Goal: Transaction & Acquisition: Purchase product/service

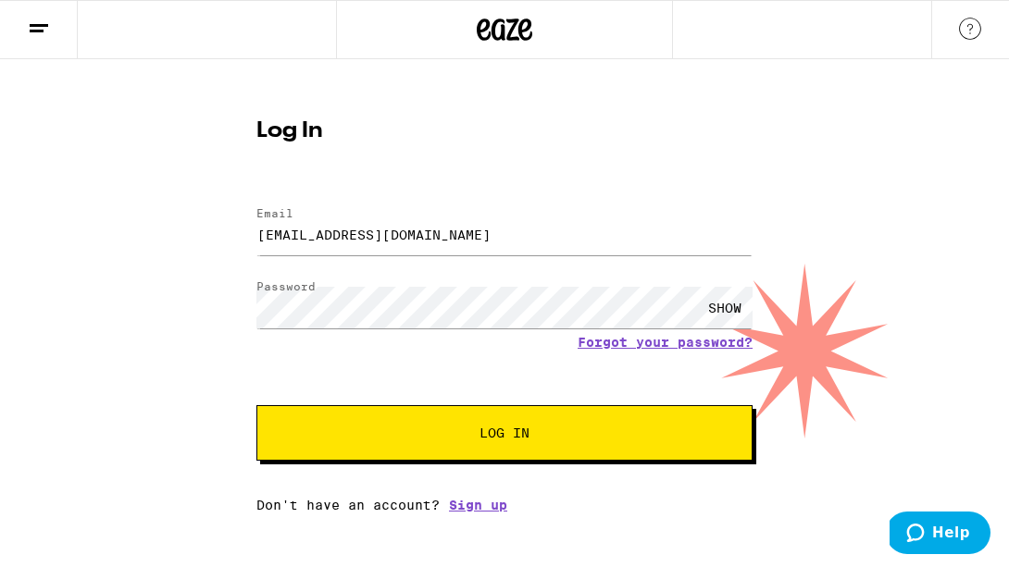
click at [447, 416] on button "Log In" at bounding box center [504, 433] width 496 height 56
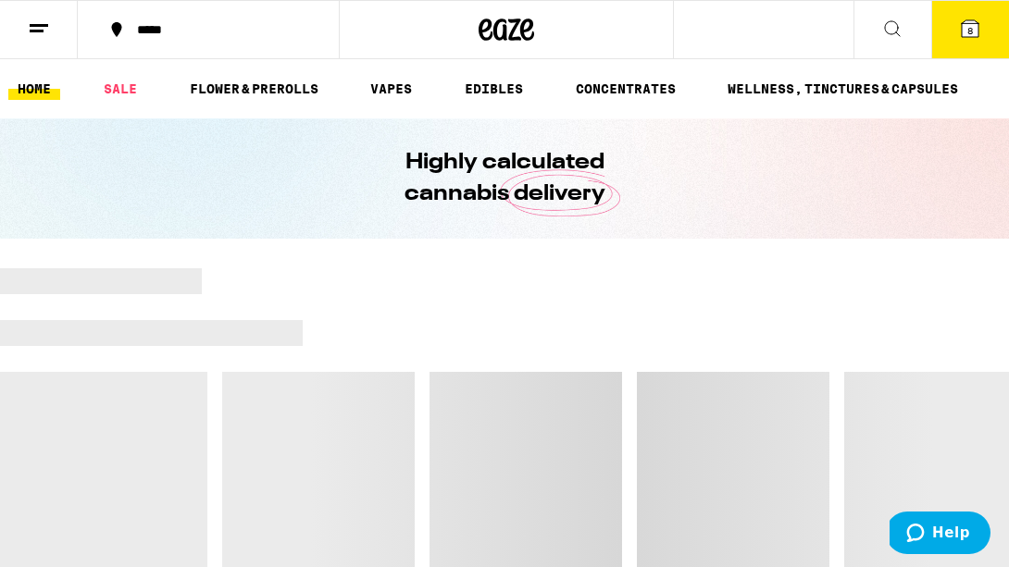
click at [966, 32] on icon at bounding box center [970, 28] width 17 height 17
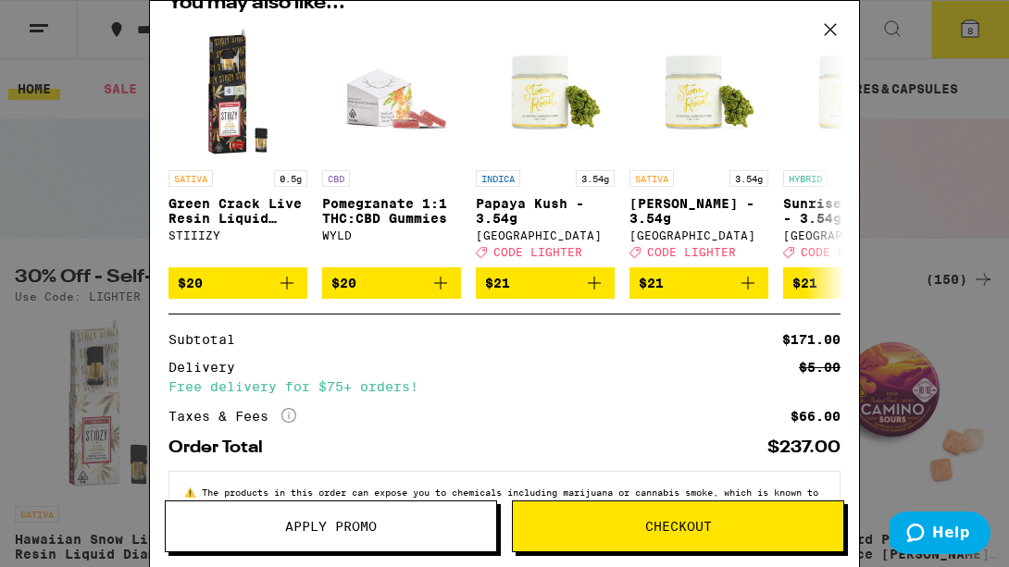
scroll to position [686, 0]
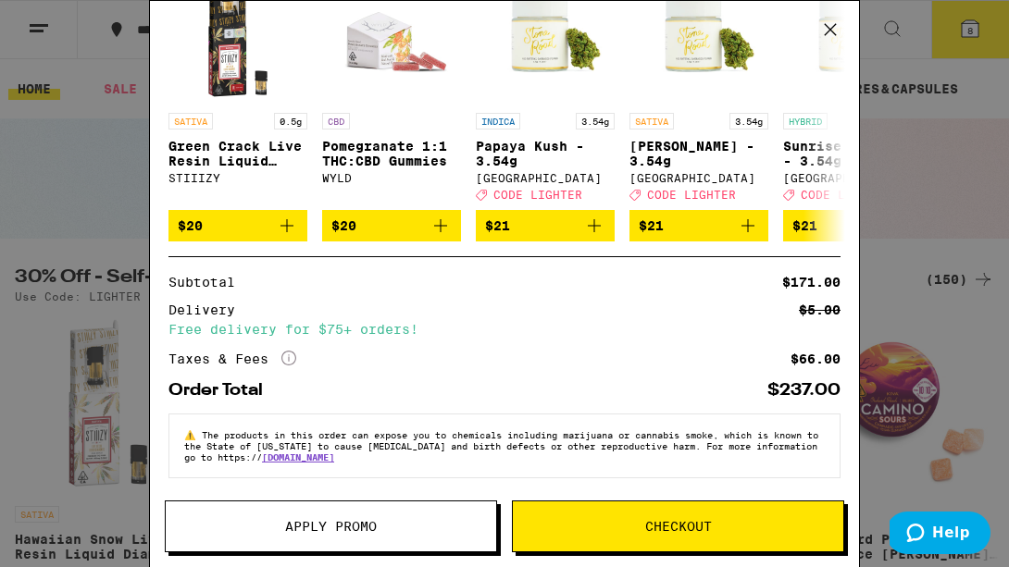
click at [57, 150] on div "Your Cart Cherry Gummies Kanha $15 1 OG - Apple Fritter - 0.5g STIIIZY $19 1 Ma…" at bounding box center [504, 283] width 1009 height 567
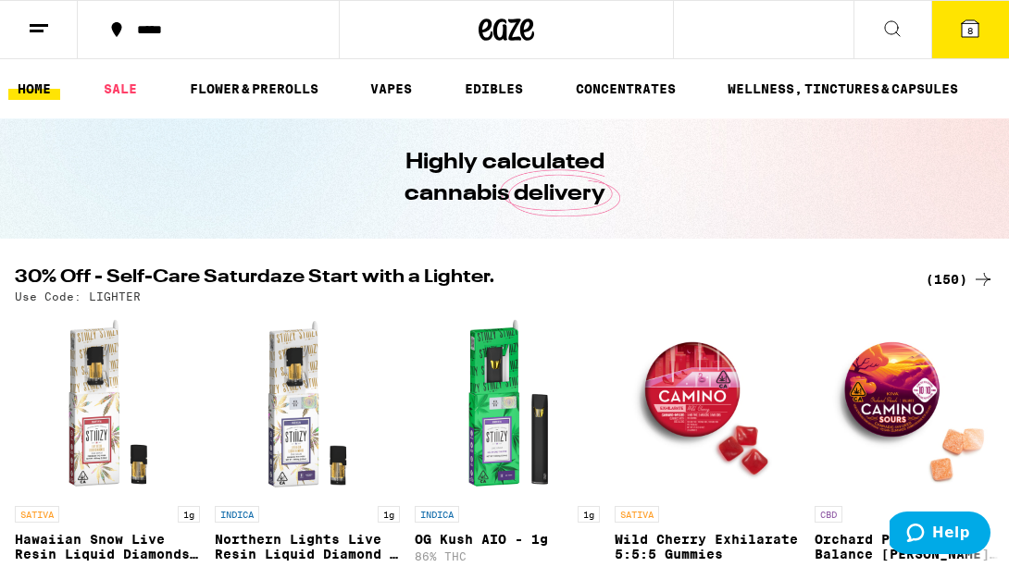
click at [971, 26] on span "8" at bounding box center [970, 30] width 6 height 11
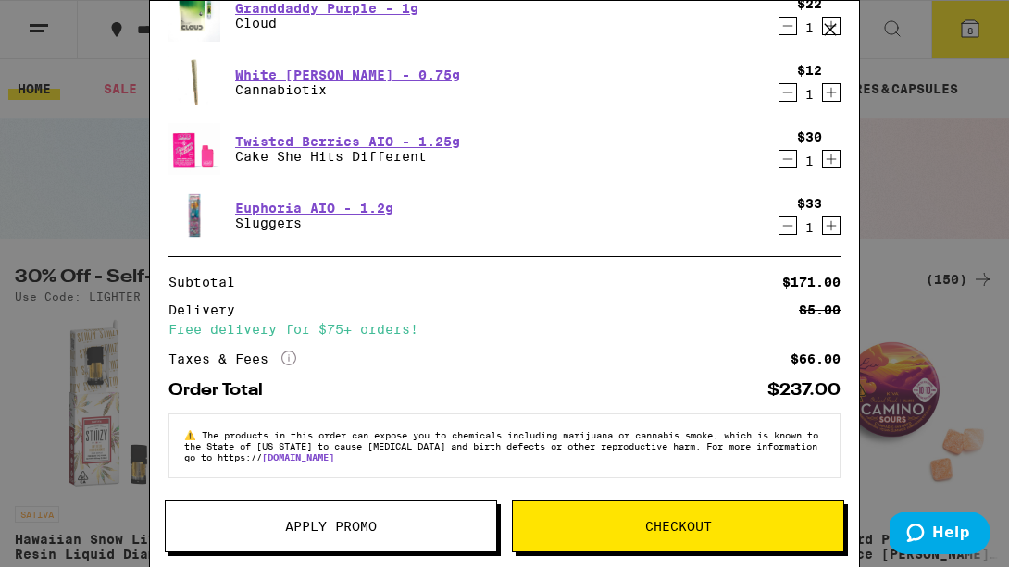
scroll to position [393, 0]
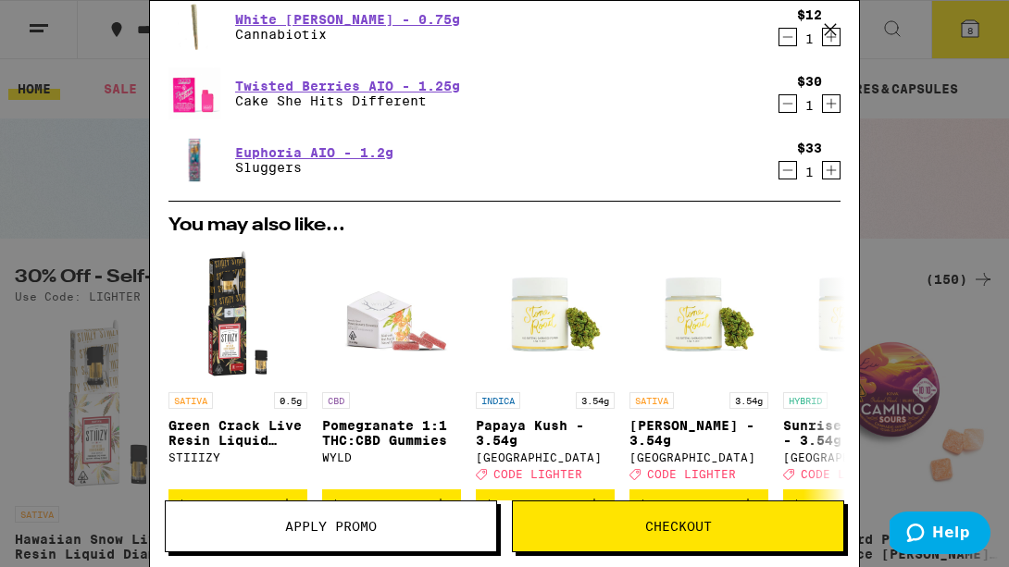
click at [317, 516] on button "Apply Promo" at bounding box center [331, 527] width 332 height 52
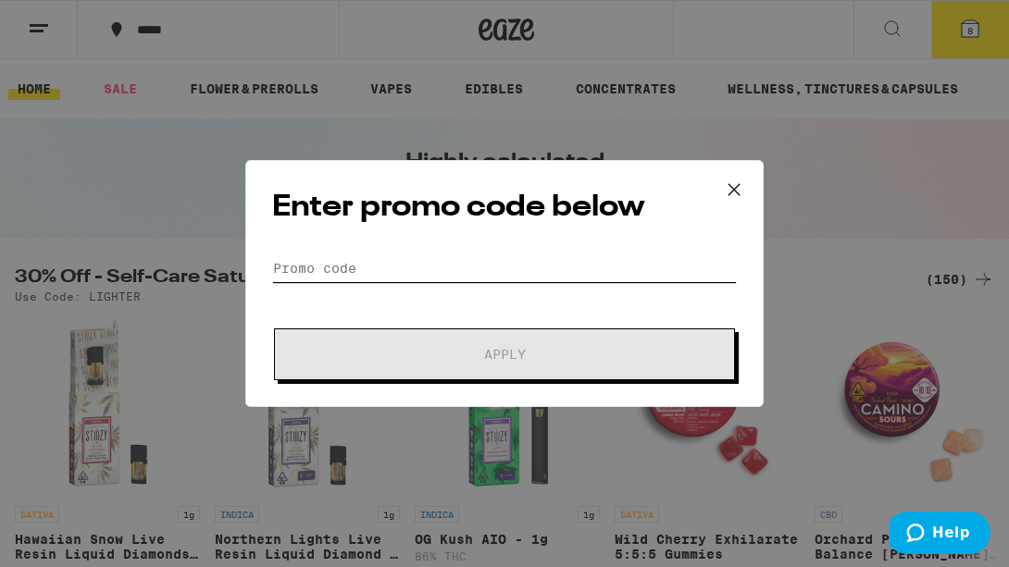
click at [343, 256] on input "Promo Code" at bounding box center [504, 269] width 465 height 28
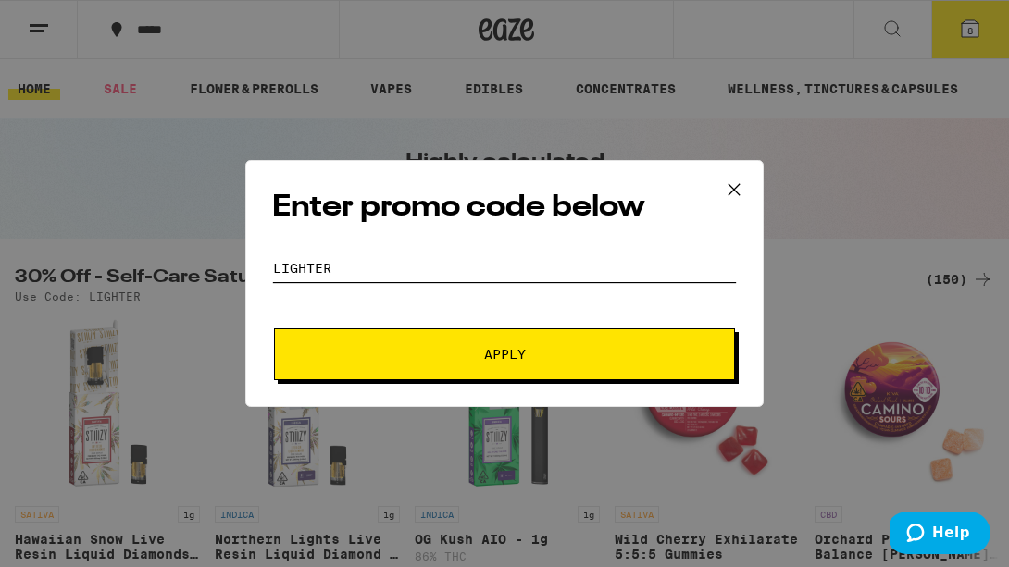
type input "lighter"
click at [274, 329] on button "Apply" at bounding box center [504, 355] width 461 height 52
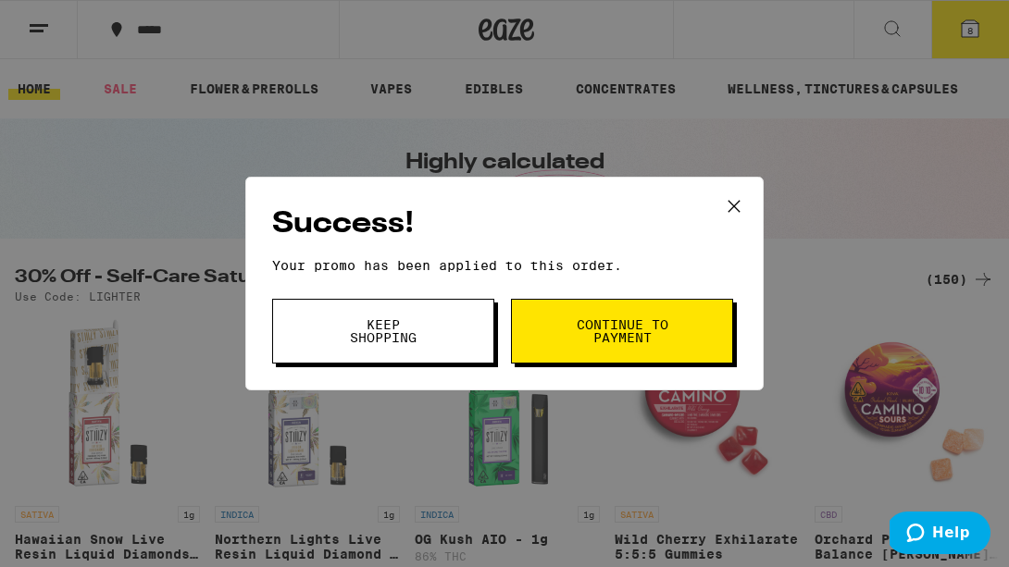
click at [435, 327] on button "Keep Shopping" at bounding box center [383, 331] width 222 height 65
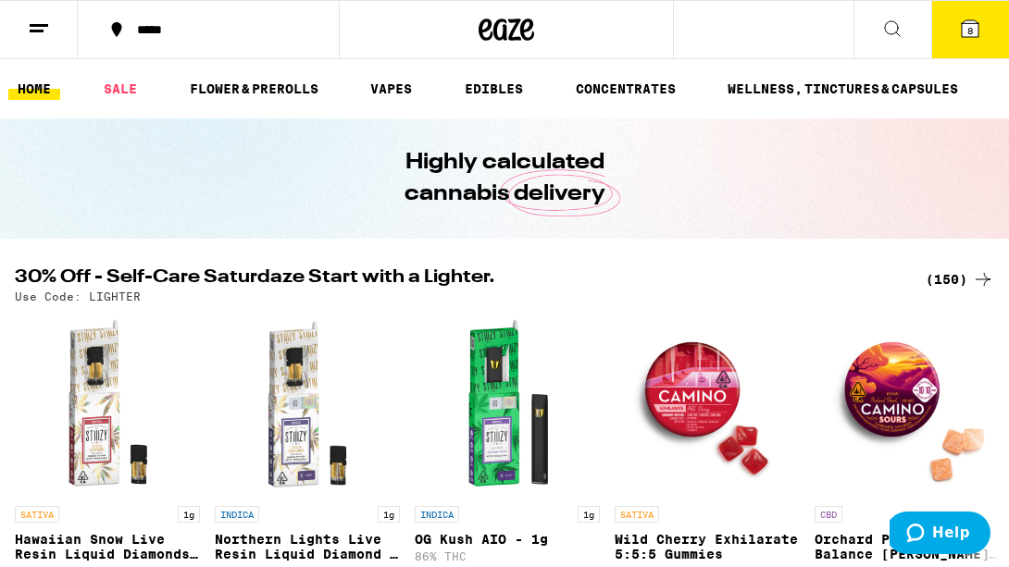
click at [978, 31] on icon at bounding box center [970, 29] width 22 height 22
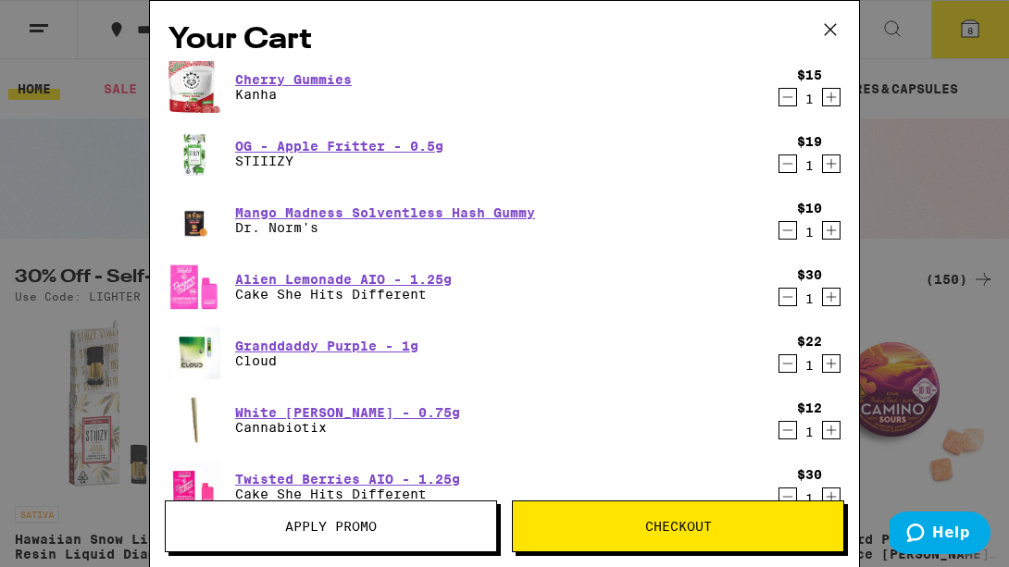
click at [831, 30] on icon at bounding box center [830, 30] width 28 height 28
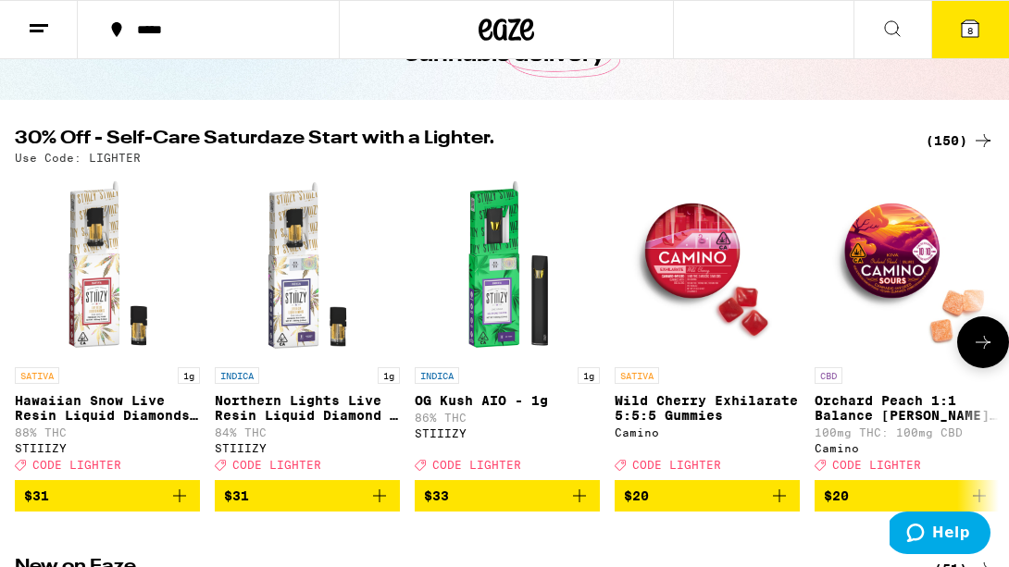
scroll to position [128, 0]
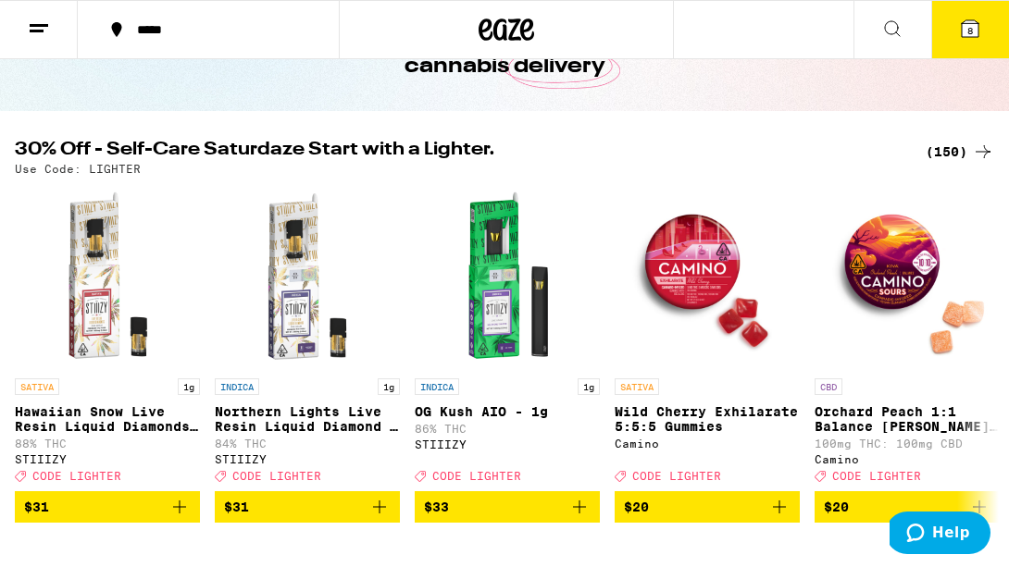
click at [947, 147] on div "(150)" at bounding box center [960, 152] width 69 height 22
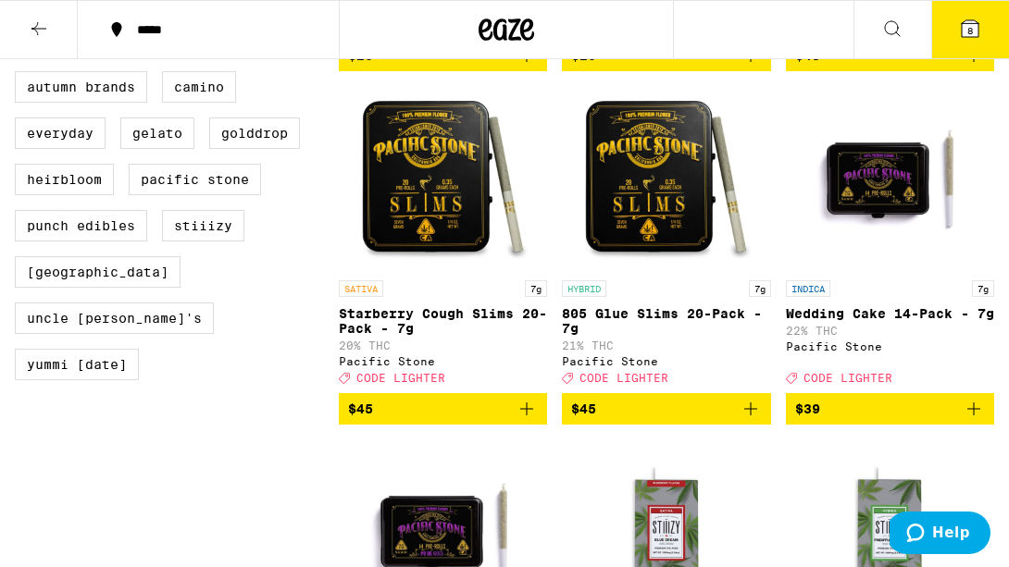
scroll to position [1233, 0]
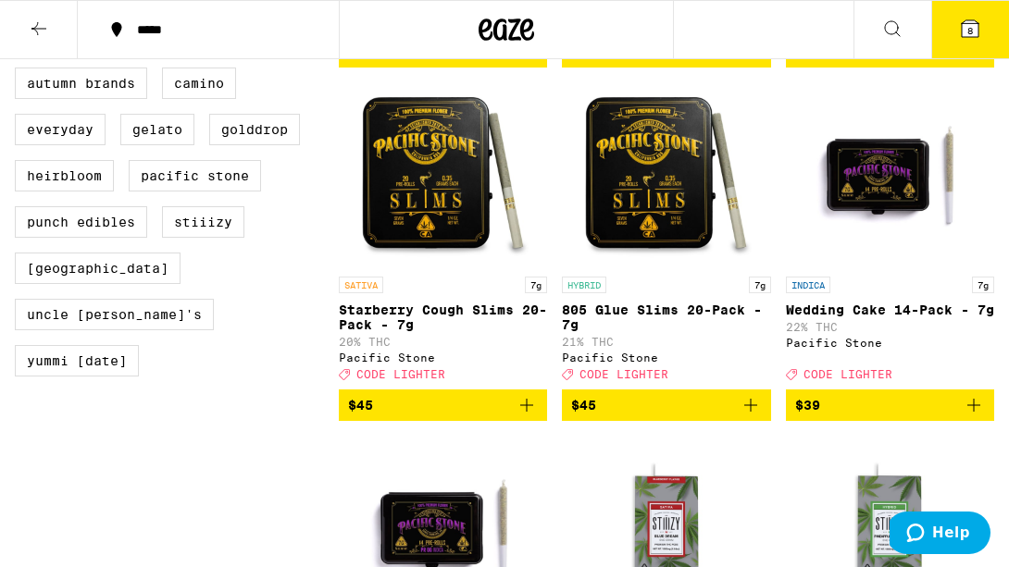
click at [752, 417] on icon "Add to bag" at bounding box center [751, 405] width 22 height 22
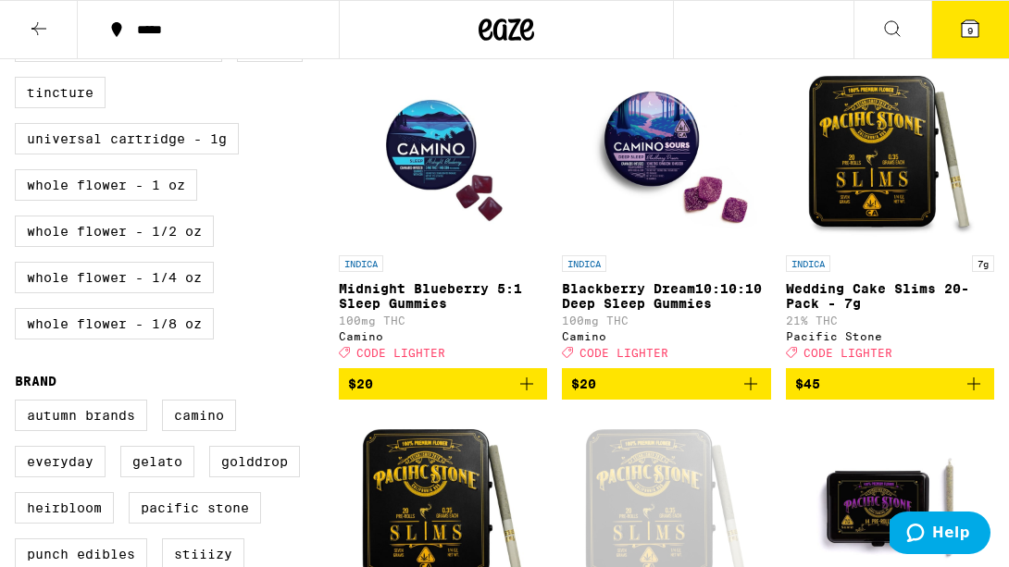
scroll to position [891, 0]
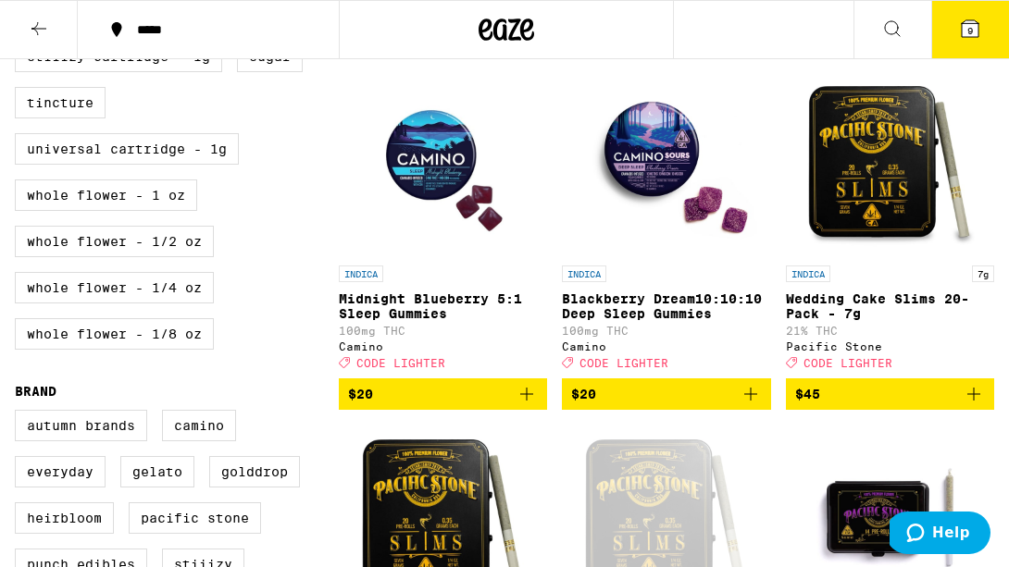
click at [980, 405] on icon "Add to bag" at bounding box center [974, 394] width 22 height 22
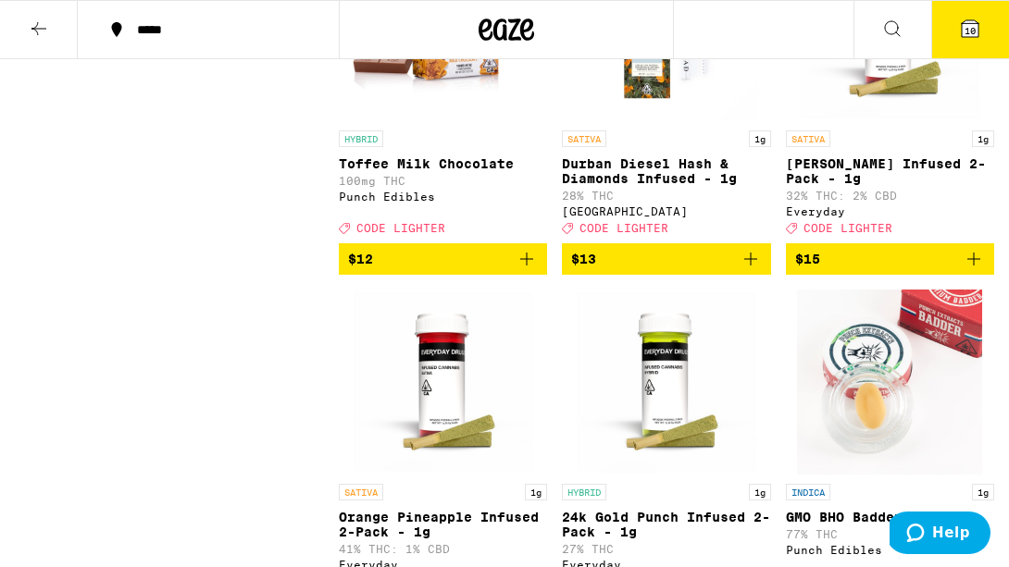
scroll to position [3154, 0]
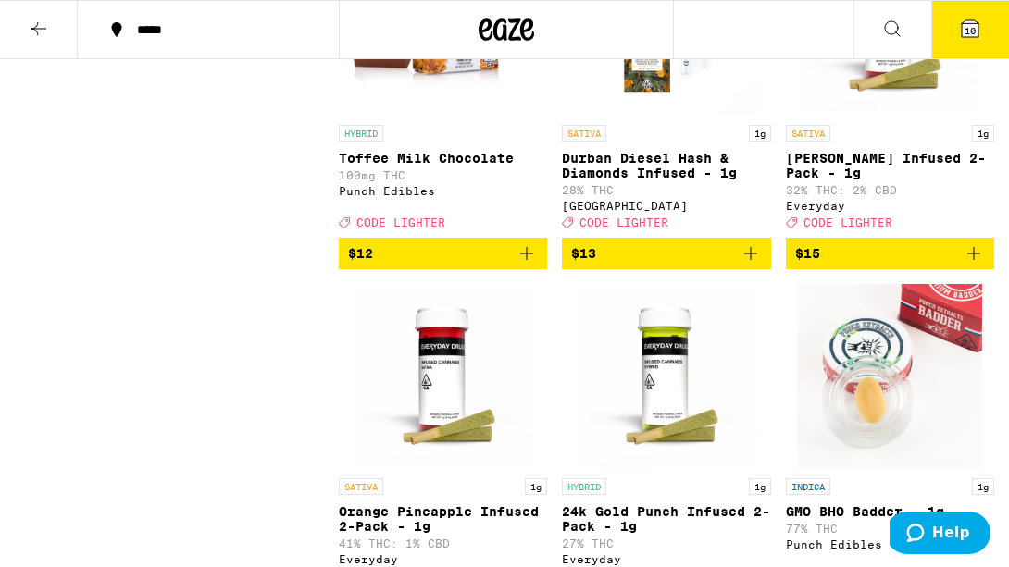
click at [979, 260] on icon "Add to bag" at bounding box center [973, 253] width 13 height 13
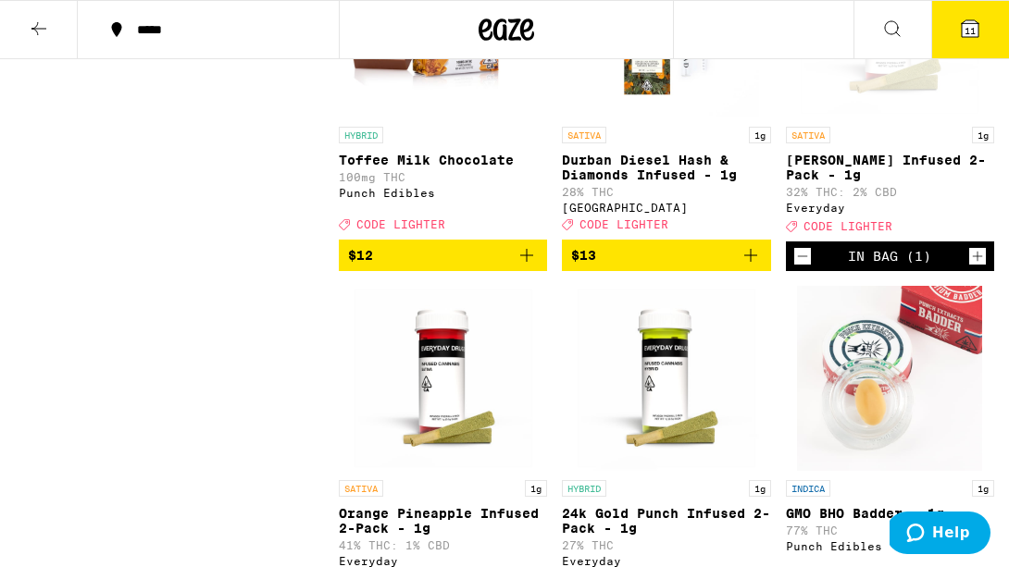
scroll to position [3155, 0]
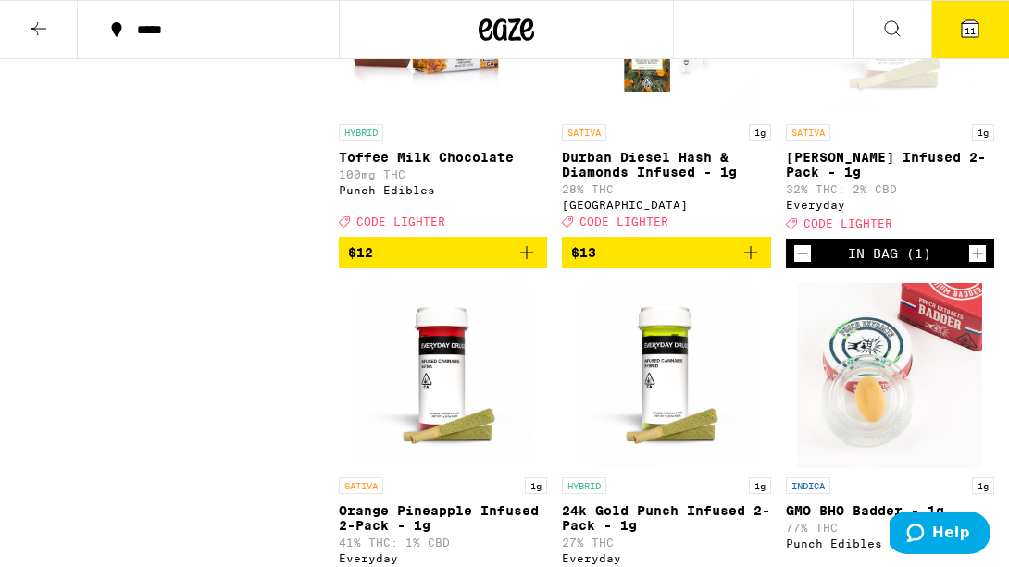
click at [803, 265] on icon "Decrement" at bounding box center [802, 254] width 17 height 22
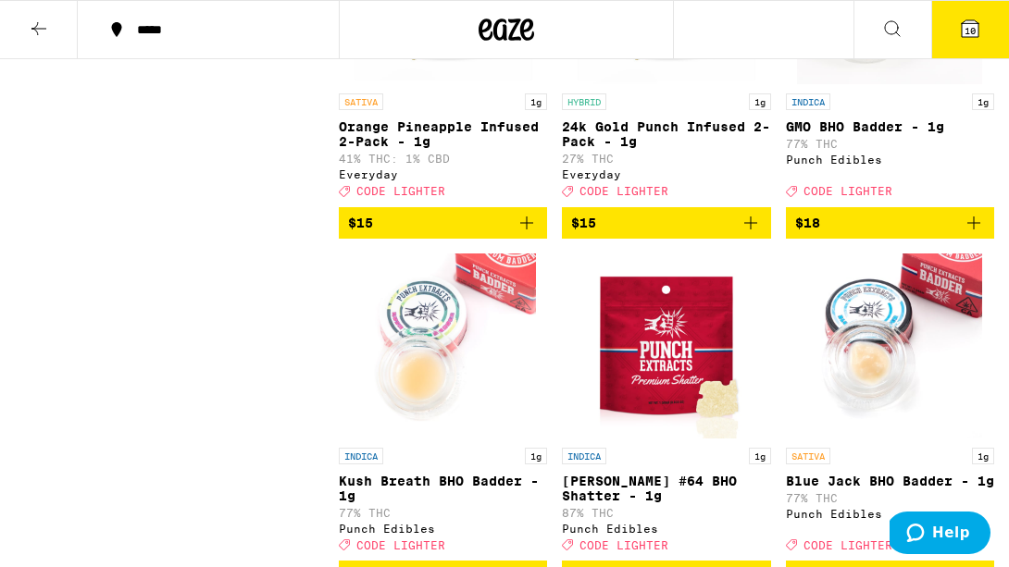
scroll to position [3570, 0]
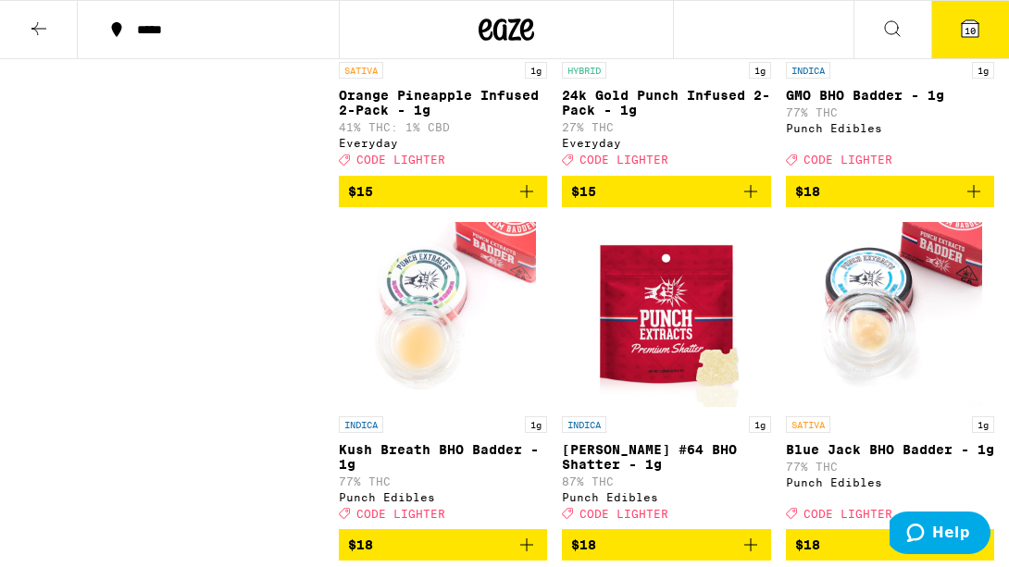
click at [524, 203] on icon "Add to bag" at bounding box center [527, 192] width 22 height 22
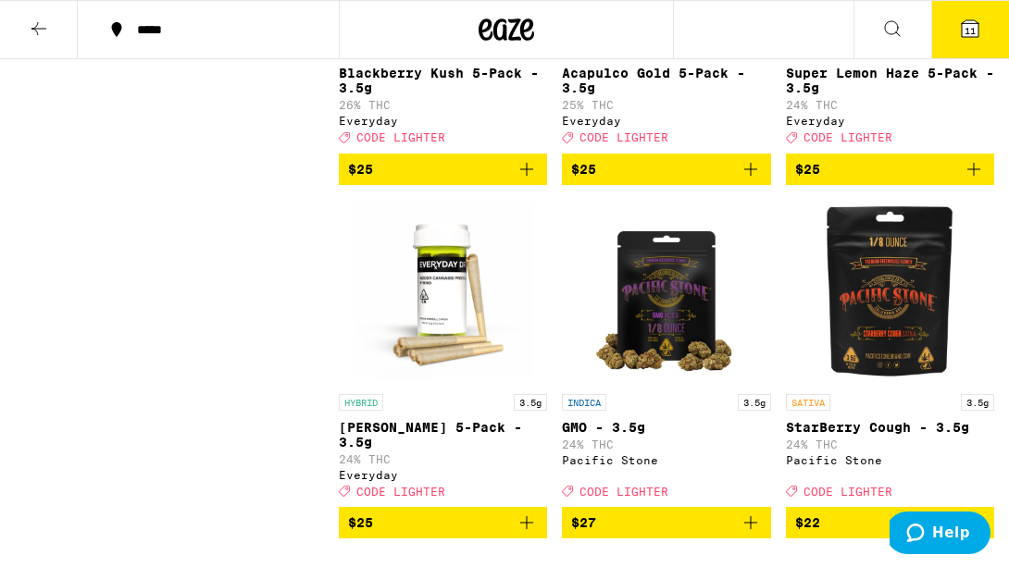
scroll to position [7471, 0]
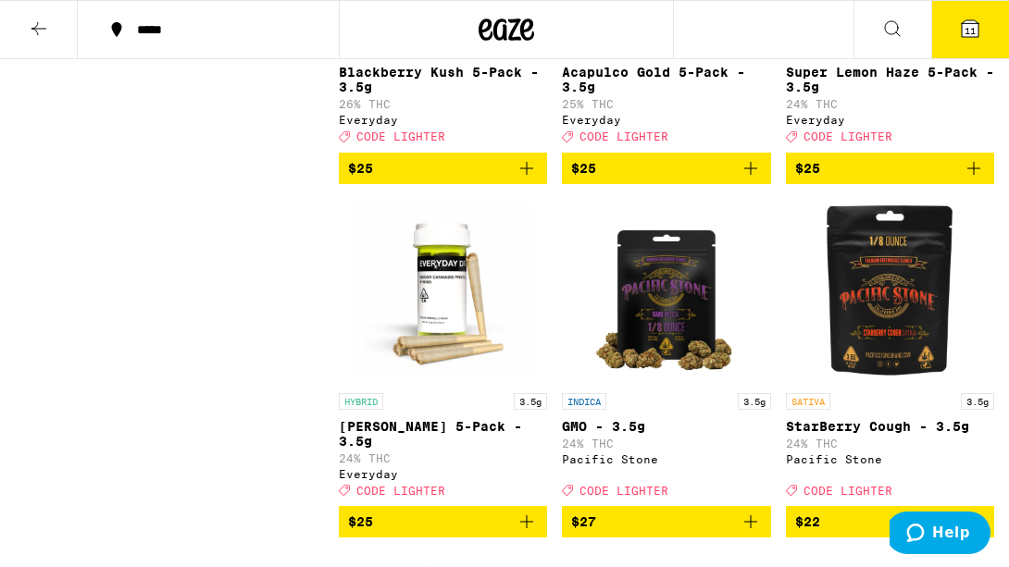
click at [531, 180] on icon "Add to bag" at bounding box center [527, 168] width 22 height 22
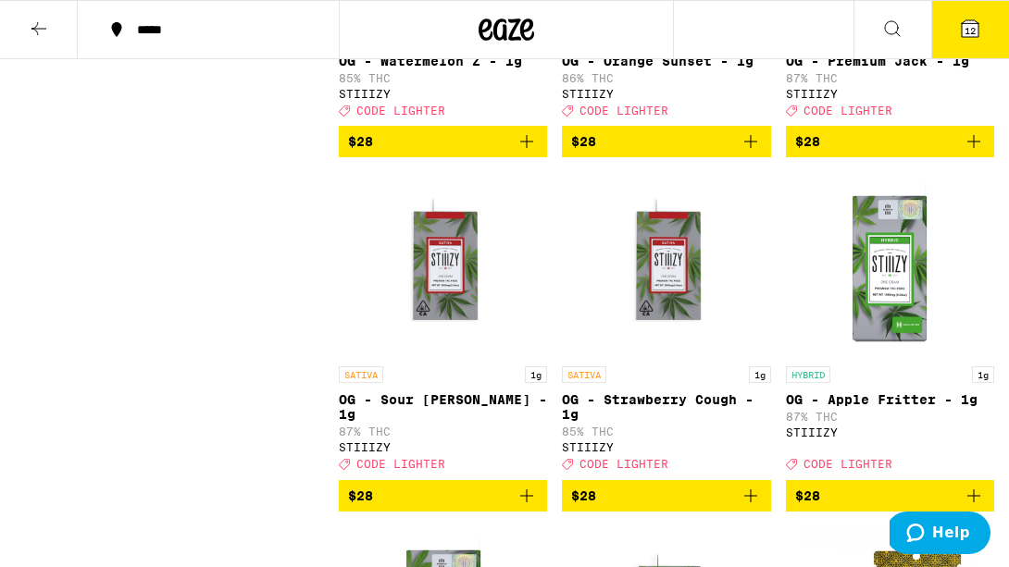
scroll to position [8533, 0]
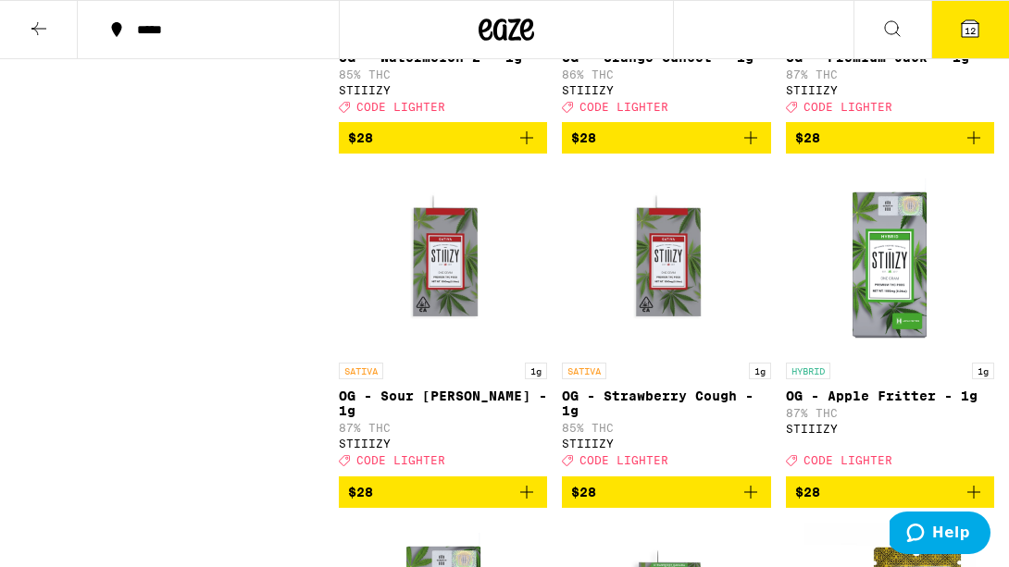
click at [971, 149] on icon "Add to bag" at bounding box center [974, 138] width 22 height 22
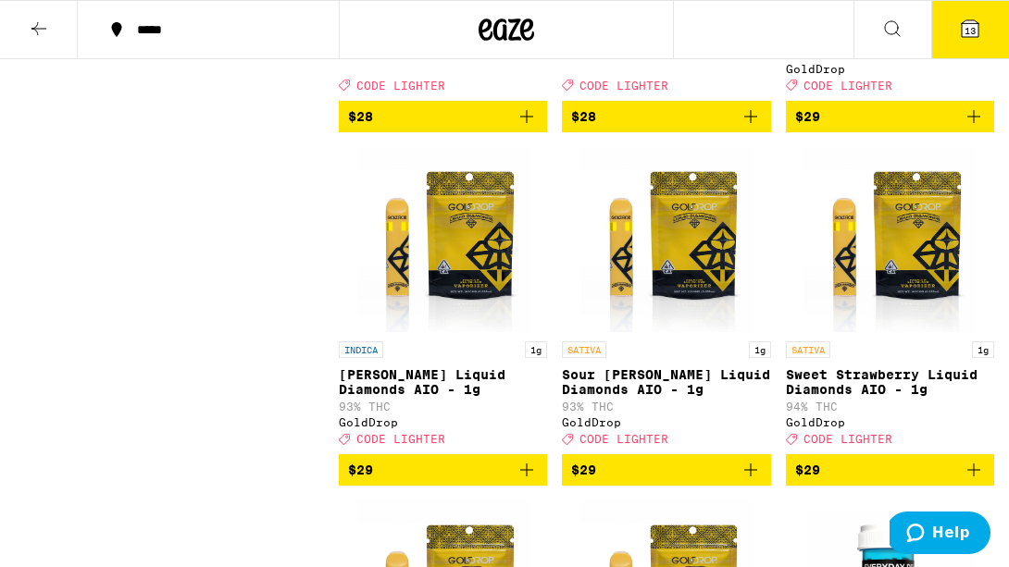
scroll to position [9278, 0]
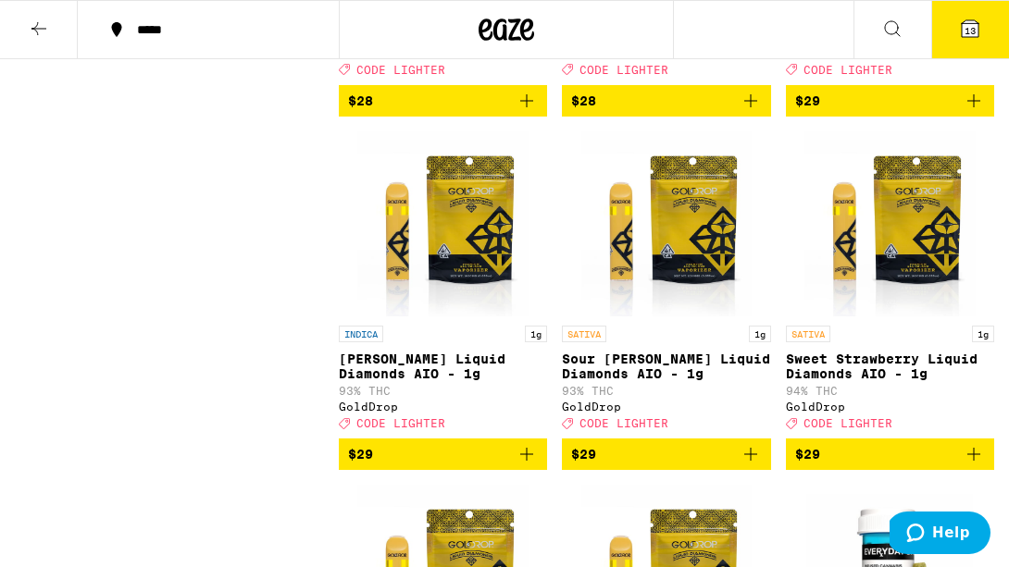
click at [973, 112] on icon "Add to bag" at bounding box center [974, 101] width 22 height 22
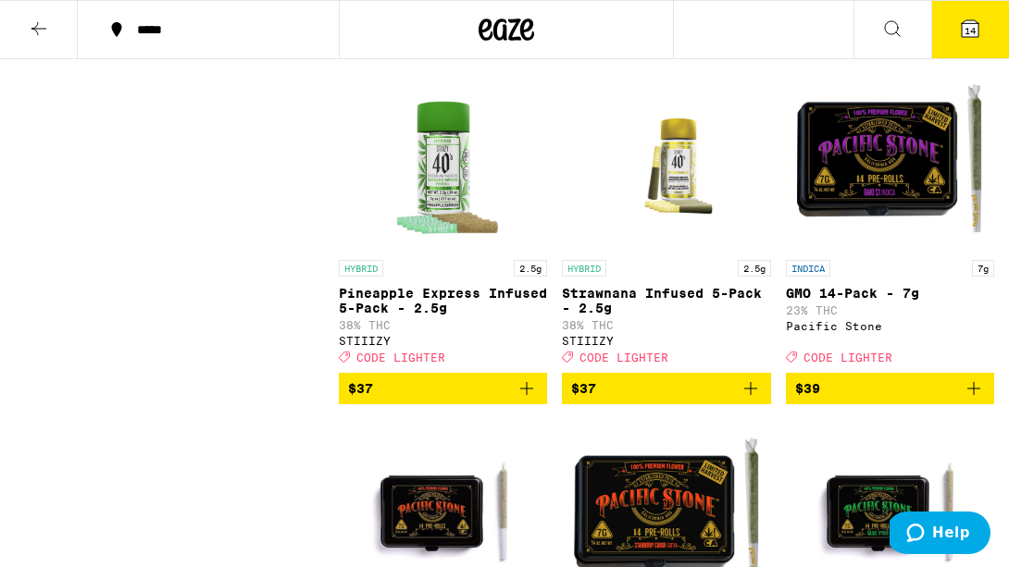
scroll to position [14274, 0]
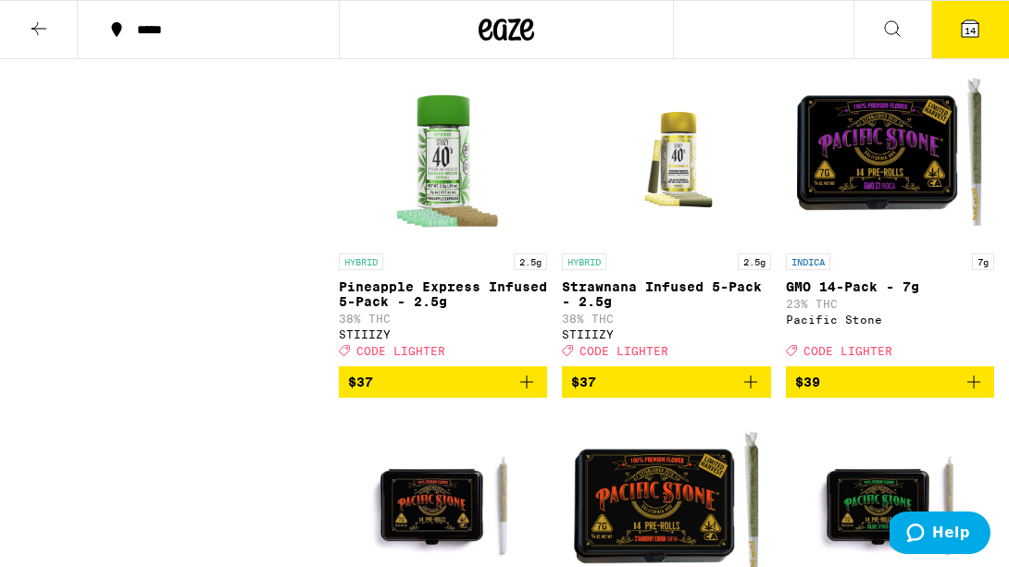
click at [750, 40] on icon "Add to bag" at bounding box center [751, 29] width 22 height 22
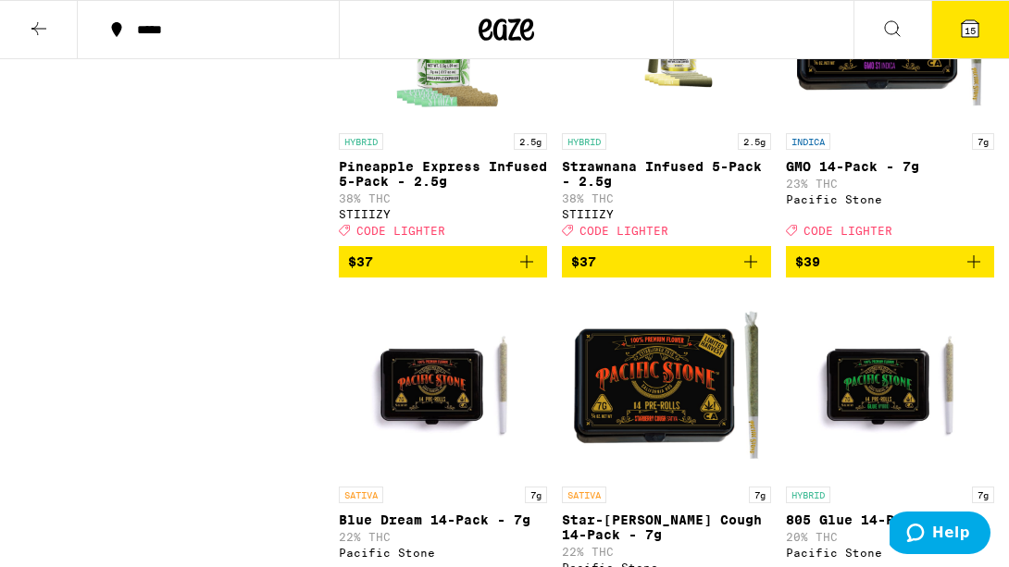
scroll to position [14090, 0]
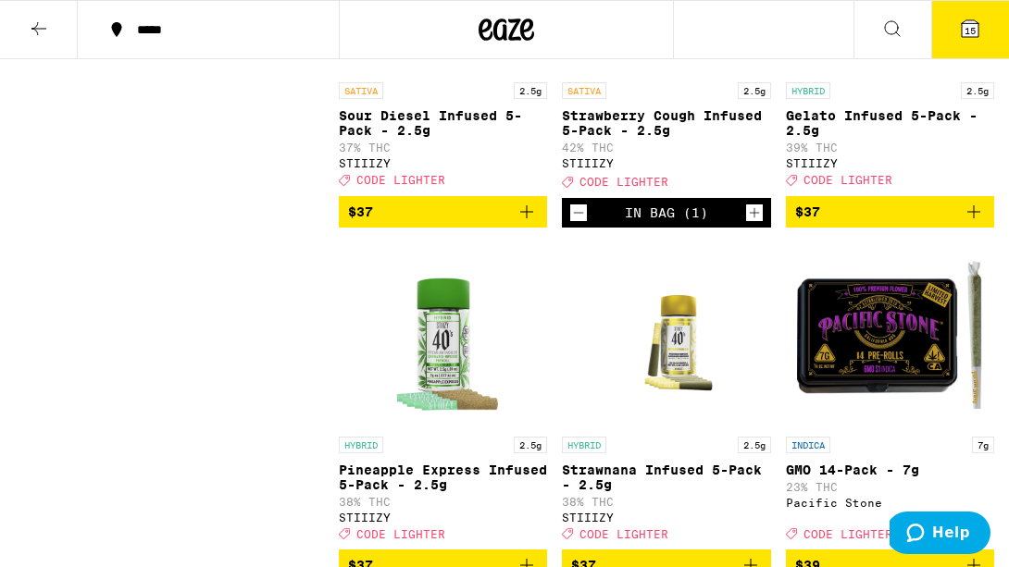
click at [965, 32] on span "15" at bounding box center [970, 30] width 11 height 11
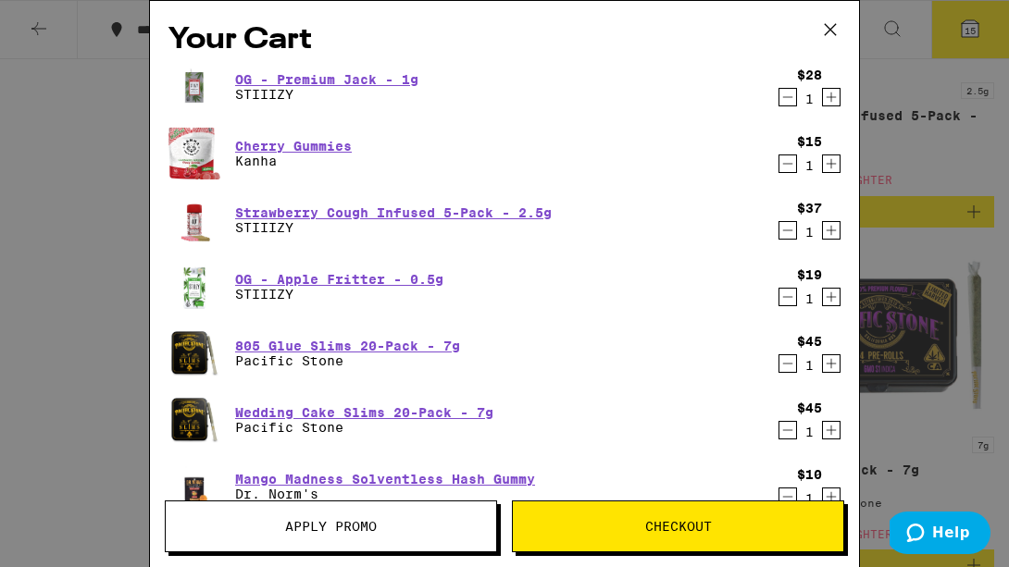
click at [791, 164] on icon "Decrement" at bounding box center [787, 164] width 17 height 22
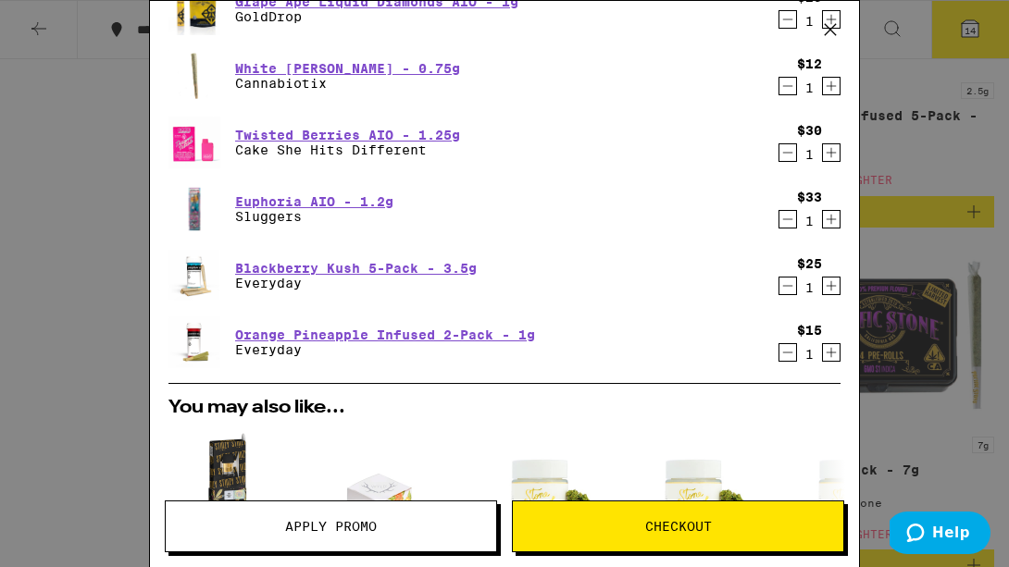
scroll to position [605, 0]
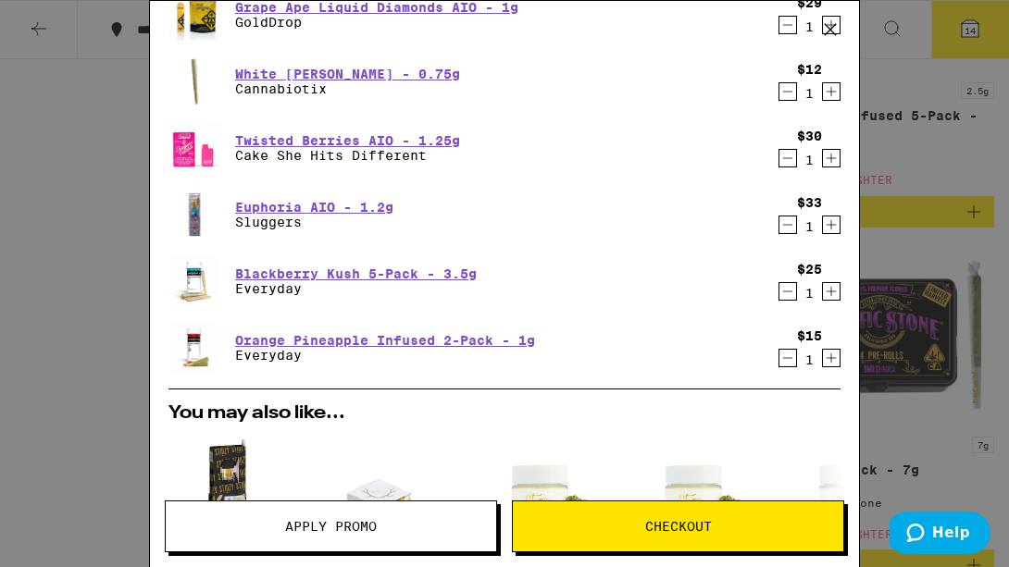
click at [787, 155] on icon "Decrement" at bounding box center [787, 158] width 17 height 22
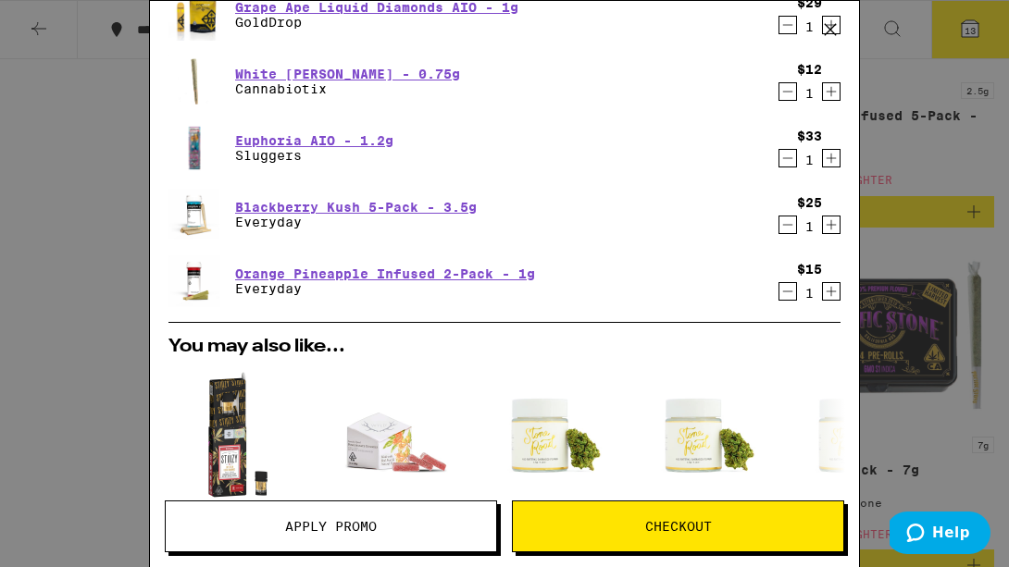
click at [790, 157] on icon "Decrement" at bounding box center [787, 158] width 17 height 22
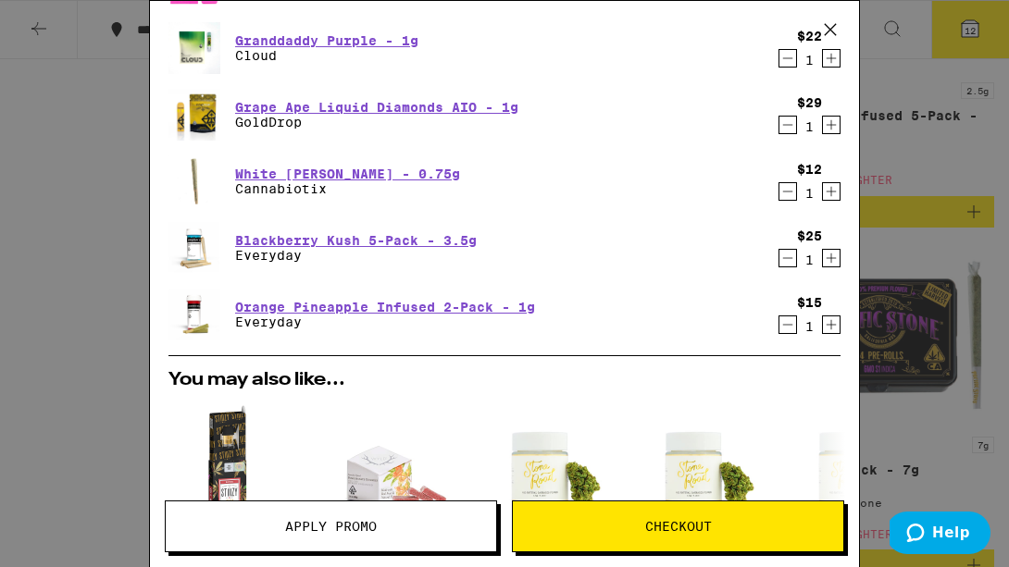
scroll to position [483, 0]
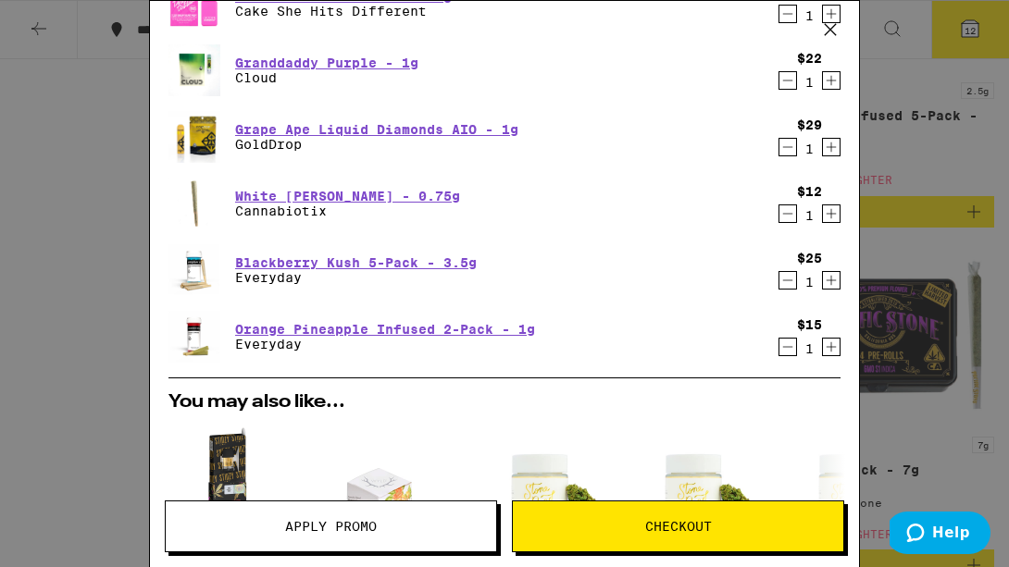
click at [786, 211] on icon "Decrement" at bounding box center [787, 214] width 17 height 22
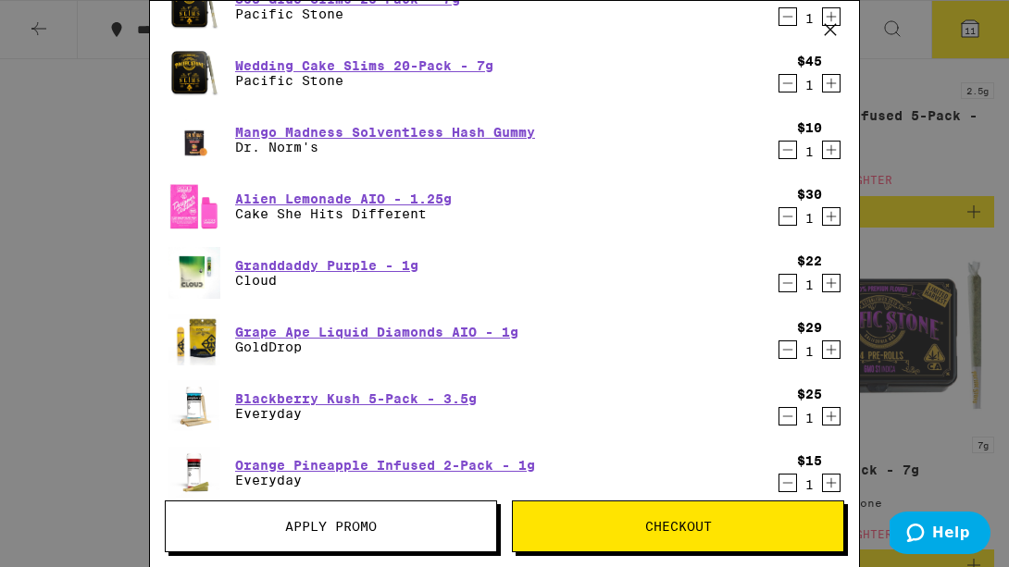
scroll to position [278, 0]
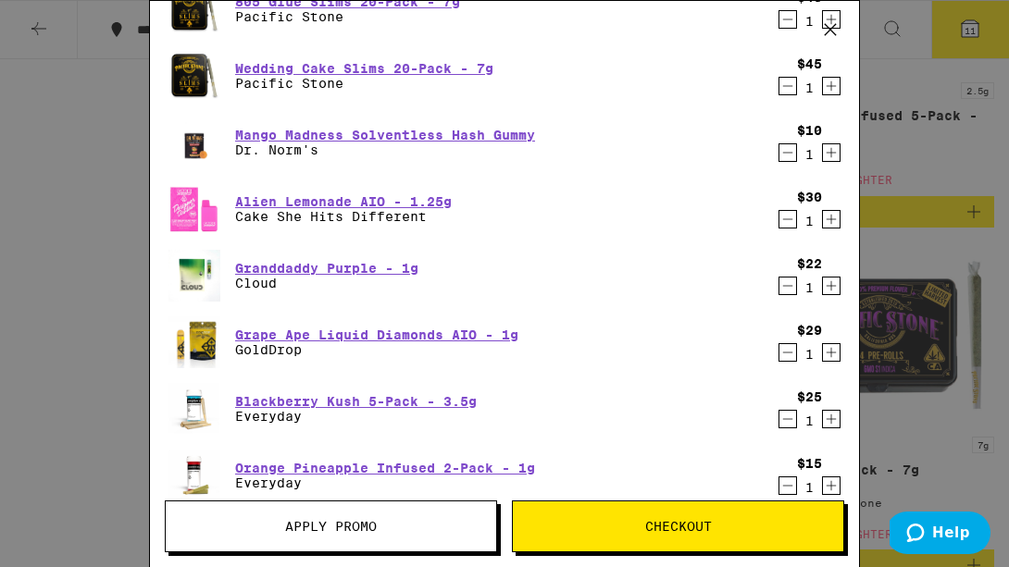
click at [786, 286] on icon "Decrement" at bounding box center [788, 286] width 10 height 0
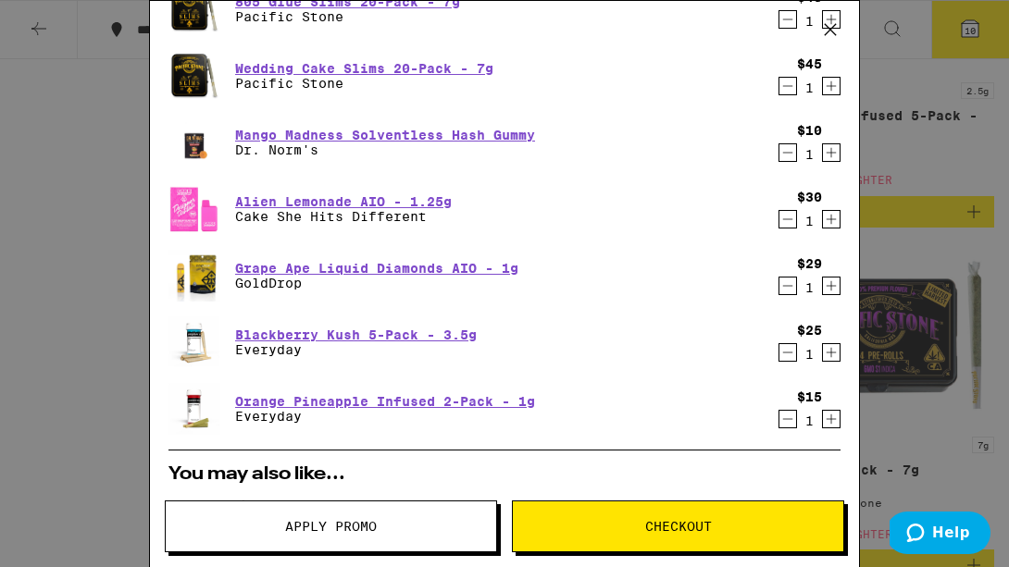
click at [784, 220] on icon "Decrement" at bounding box center [787, 219] width 17 height 22
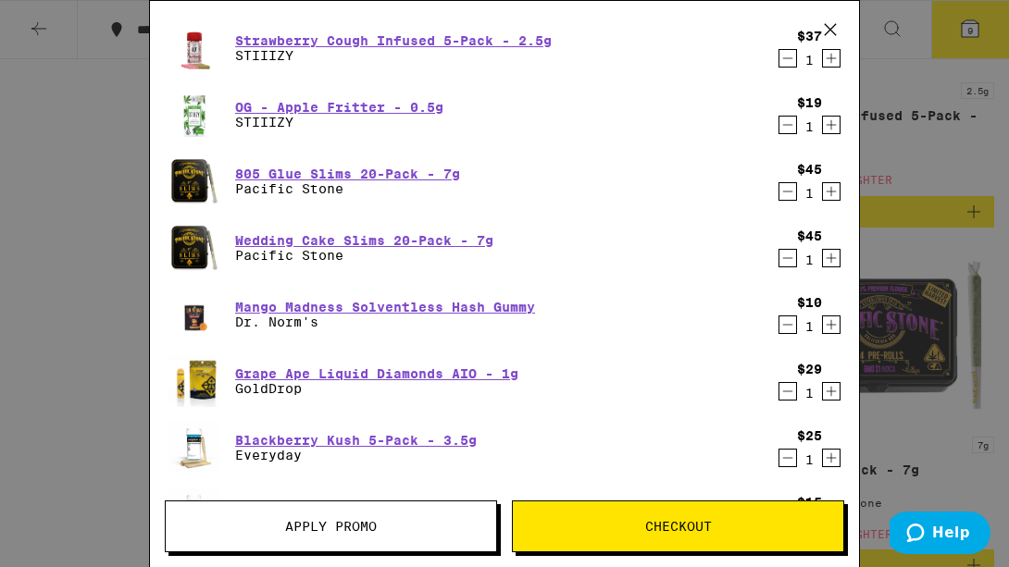
scroll to position [97, 0]
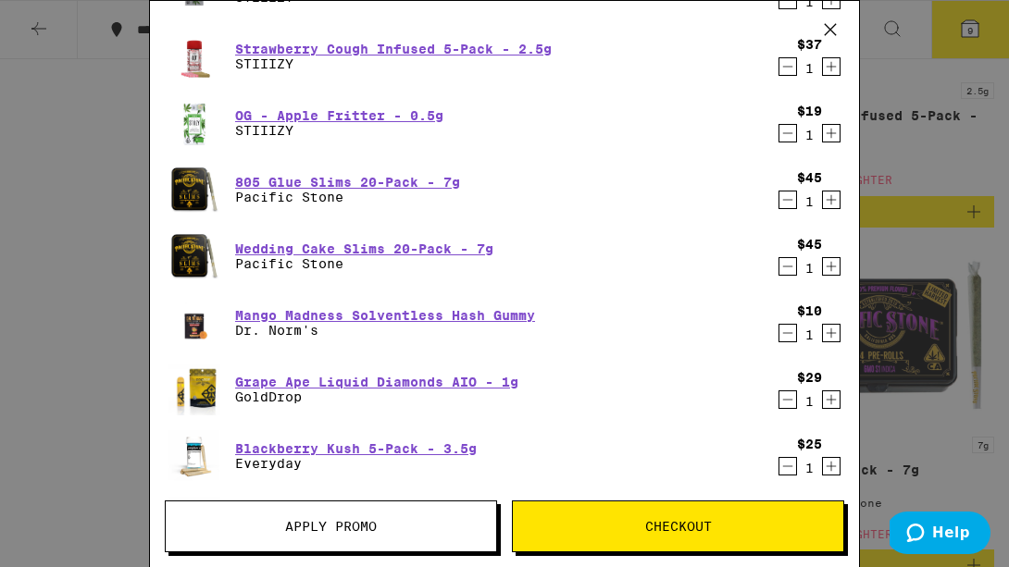
click at [788, 197] on icon "Decrement" at bounding box center [787, 200] width 17 height 22
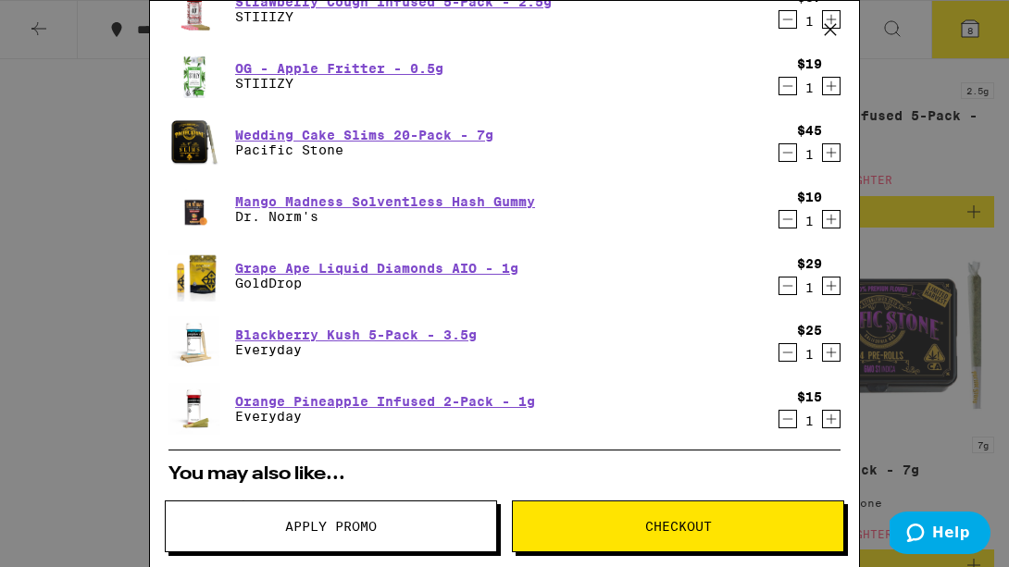
scroll to position [143, 0]
click at [785, 218] on icon "Decrement" at bounding box center [787, 220] width 17 height 22
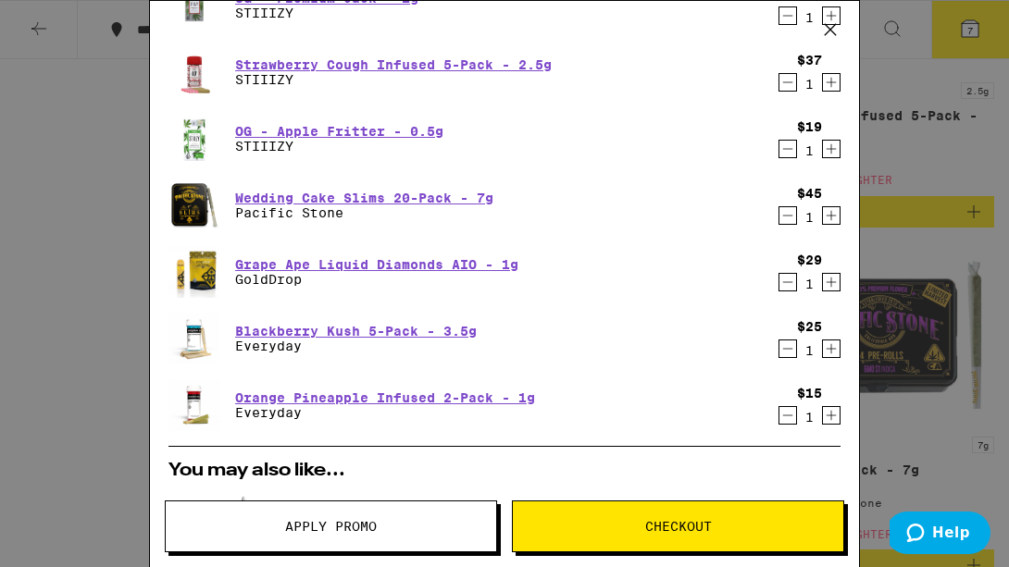
scroll to position [0, 0]
